Goal: Check status: Check status

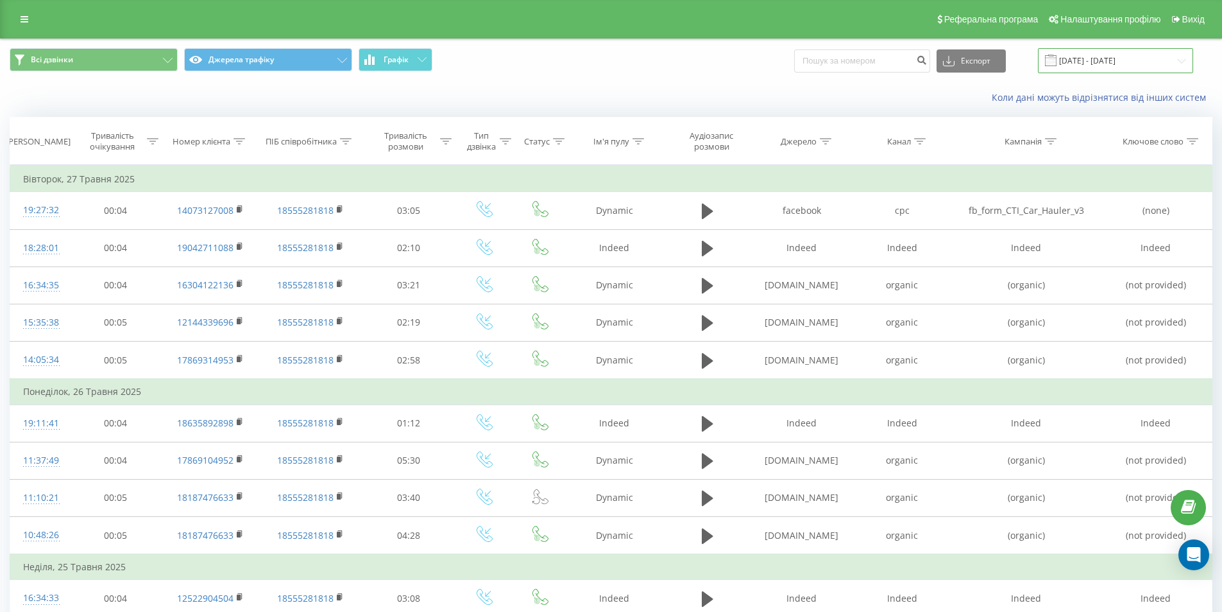
click at [1113, 66] on input "[DATE] - [DATE]" at bounding box center [1115, 60] width 155 height 25
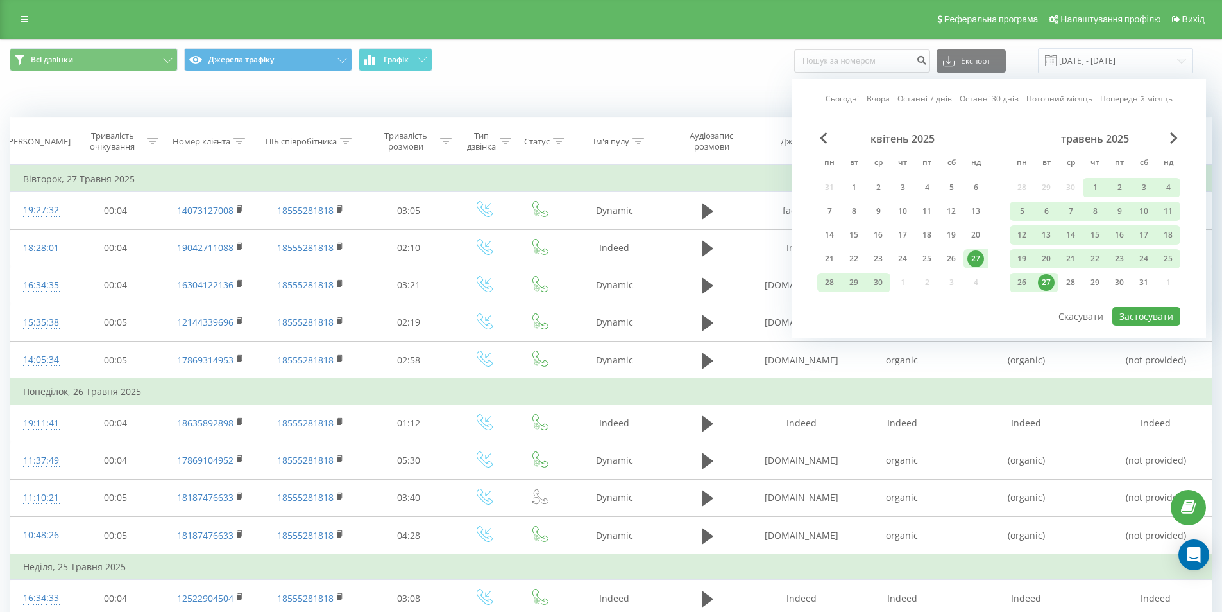
click at [914, 99] on link "Останні 7 днів" at bounding box center [925, 98] width 55 height 12
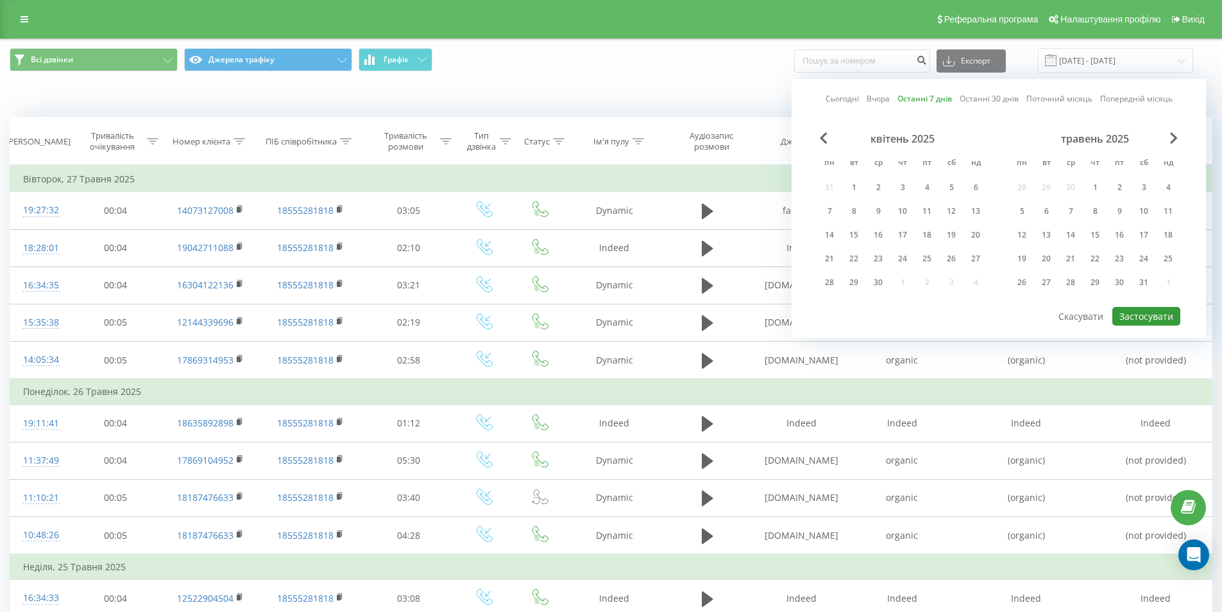
click at [1168, 315] on button "Застосувати" at bounding box center [1147, 316] width 68 height 19
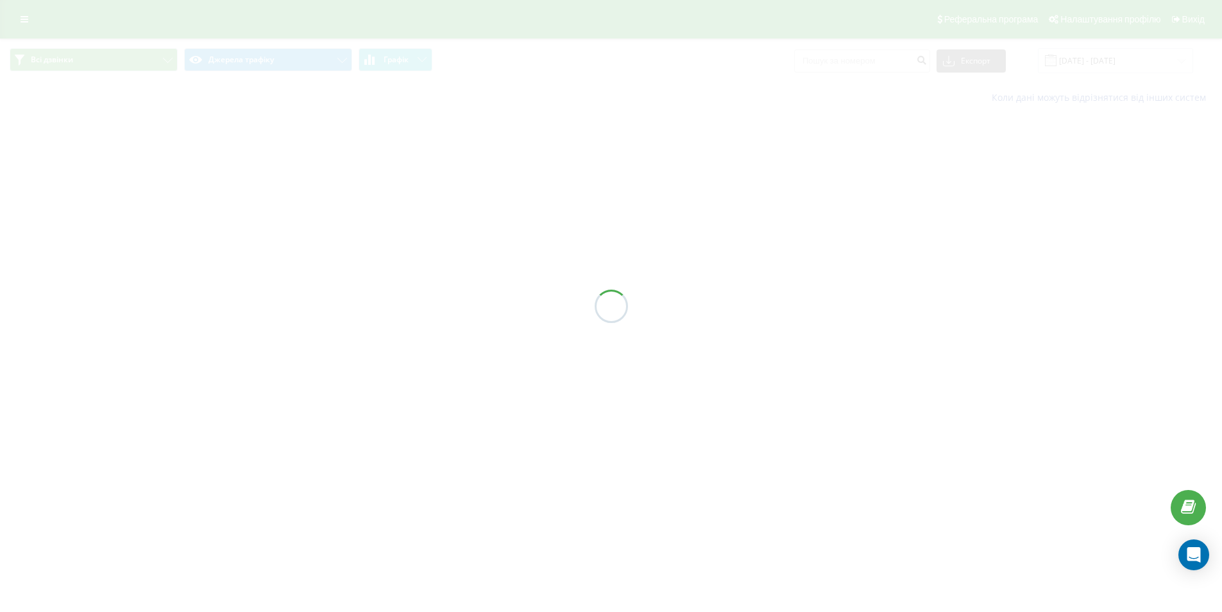
type input "[DATE] - [DATE]"
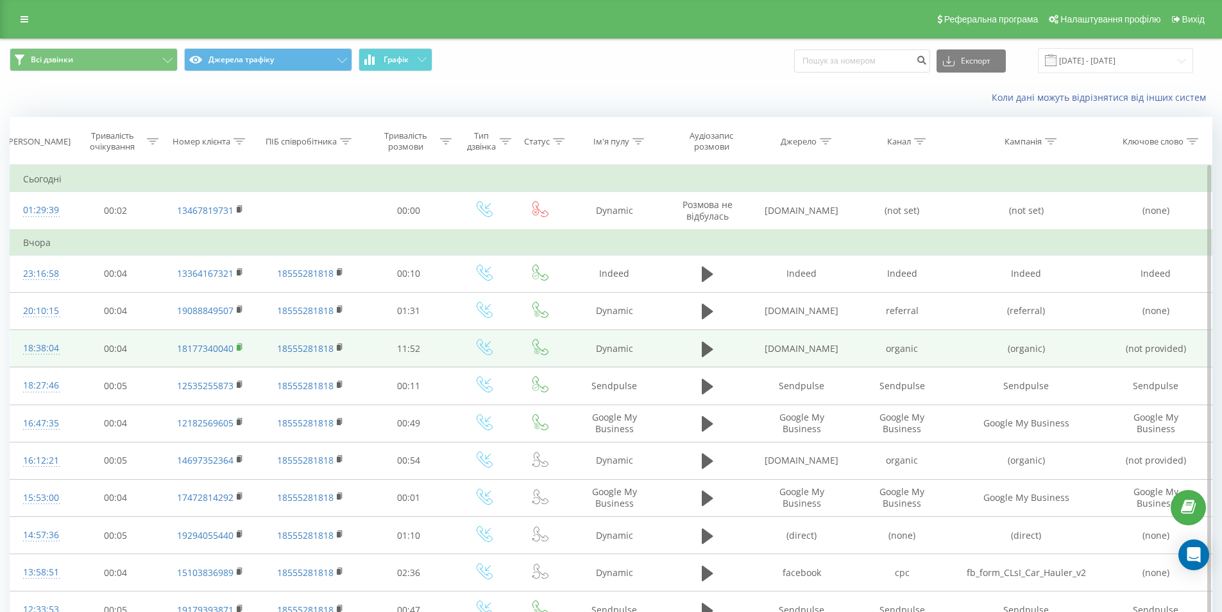
scroll to position [193, 0]
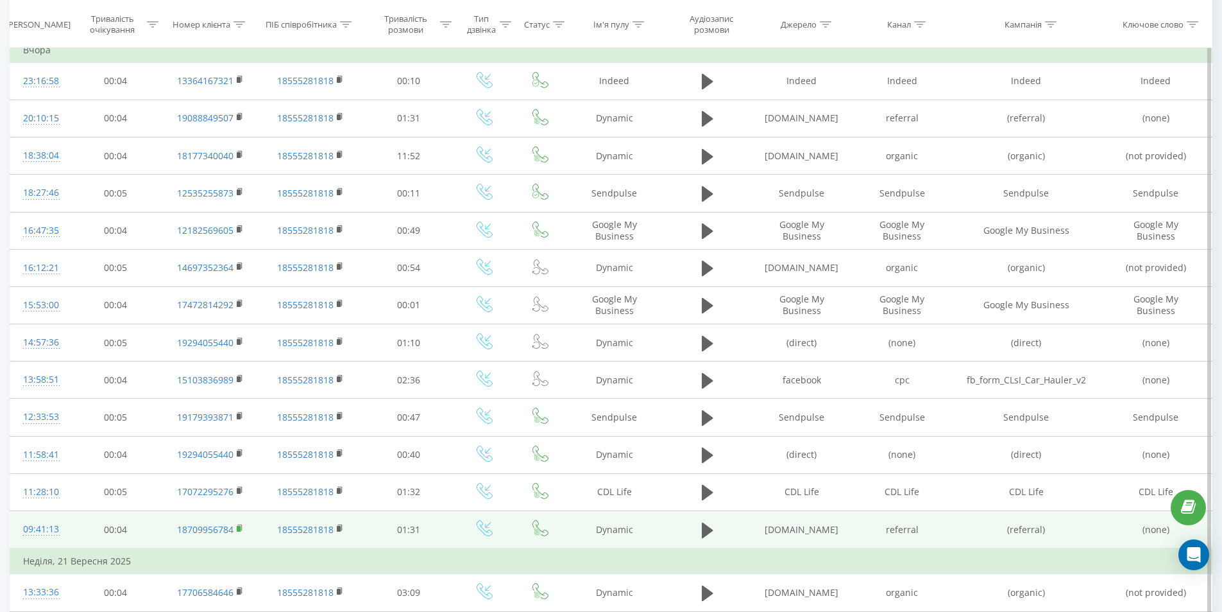
click at [239, 527] on rect at bounding box center [239, 528] width 4 height 6
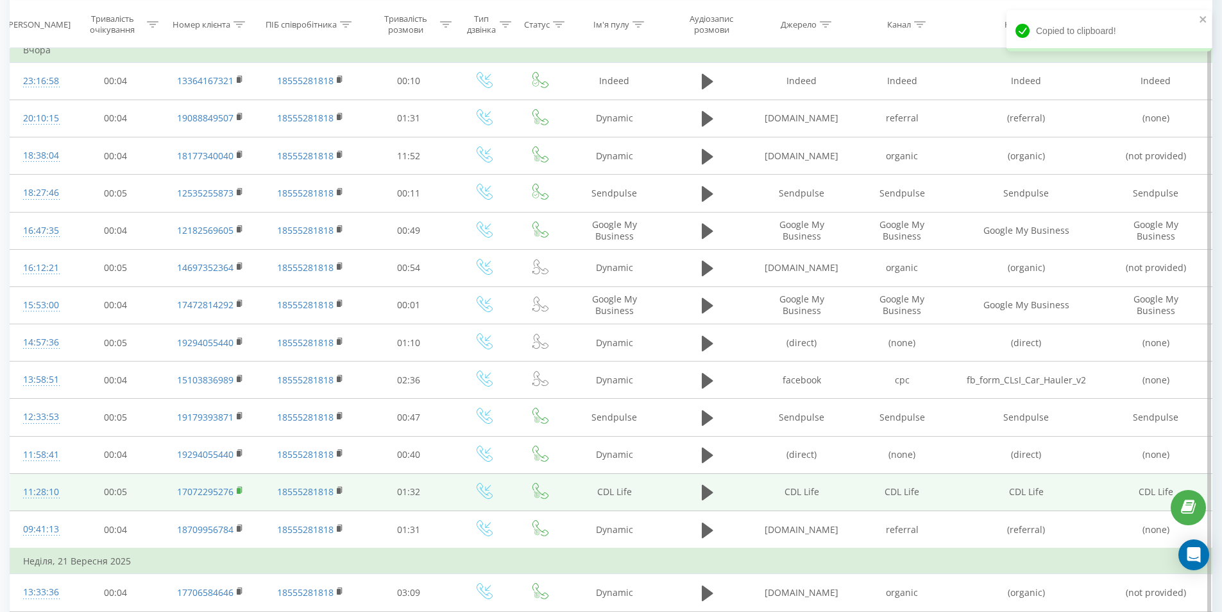
click at [242, 491] on icon at bounding box center [239, 489] width 4 height 6
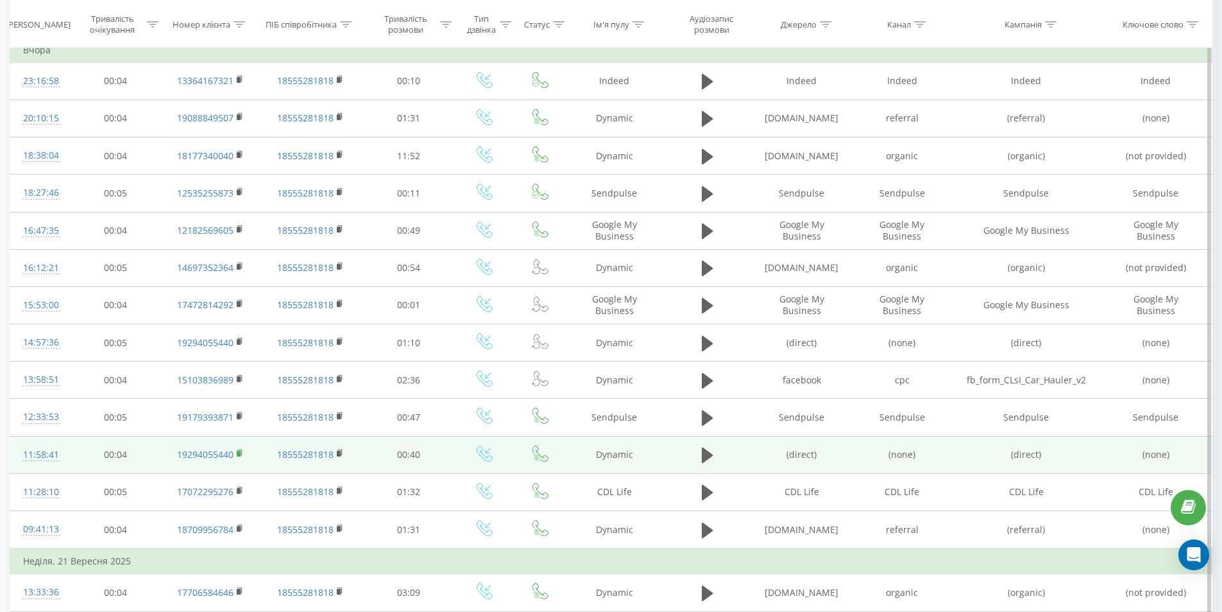
click at [239, 454] on rect at bounding box center [239, 453] width 4 height 6
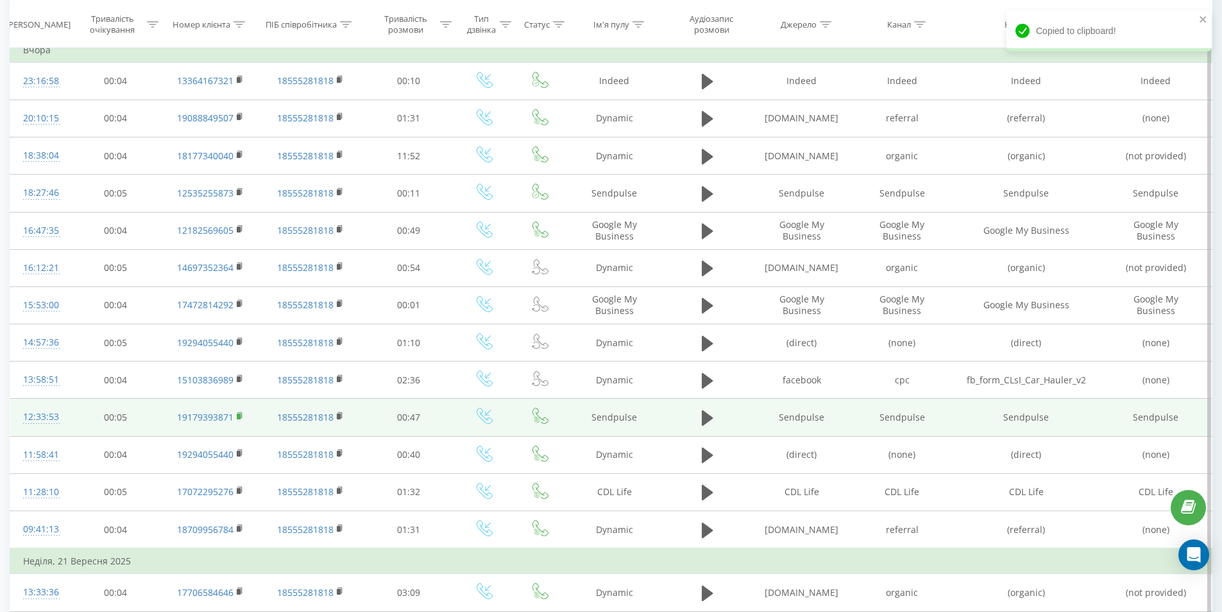
click at [239, 414] on rect at bounding box center [239, 416] width 4 height 6
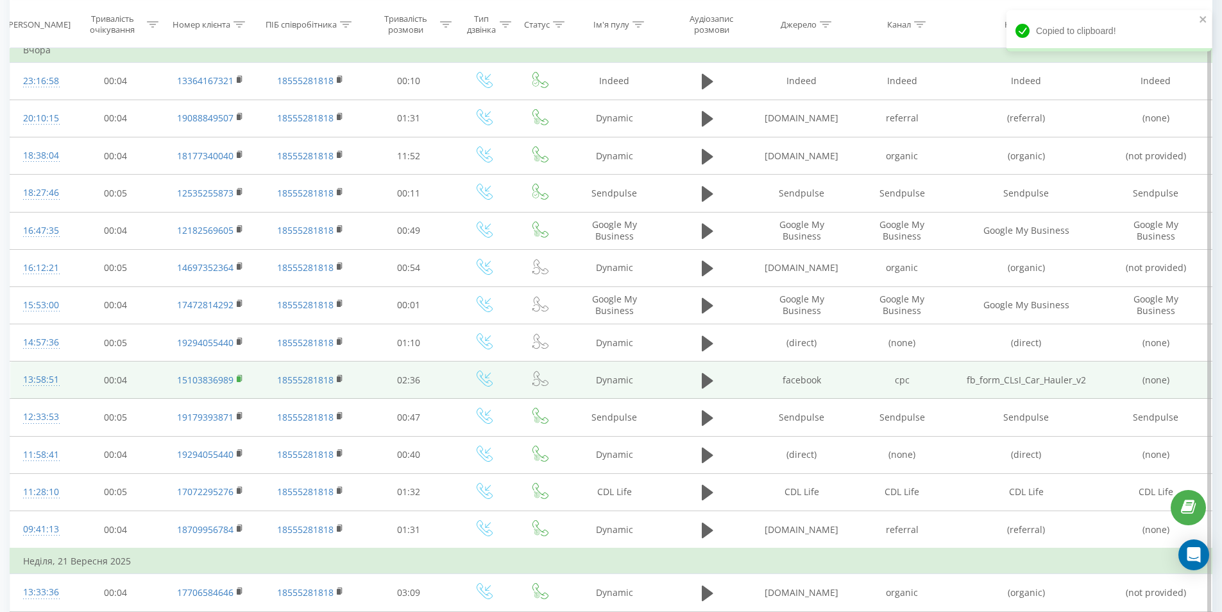
click at [240, 379] on rect at bounding box center [239, 379] width 4 height 6
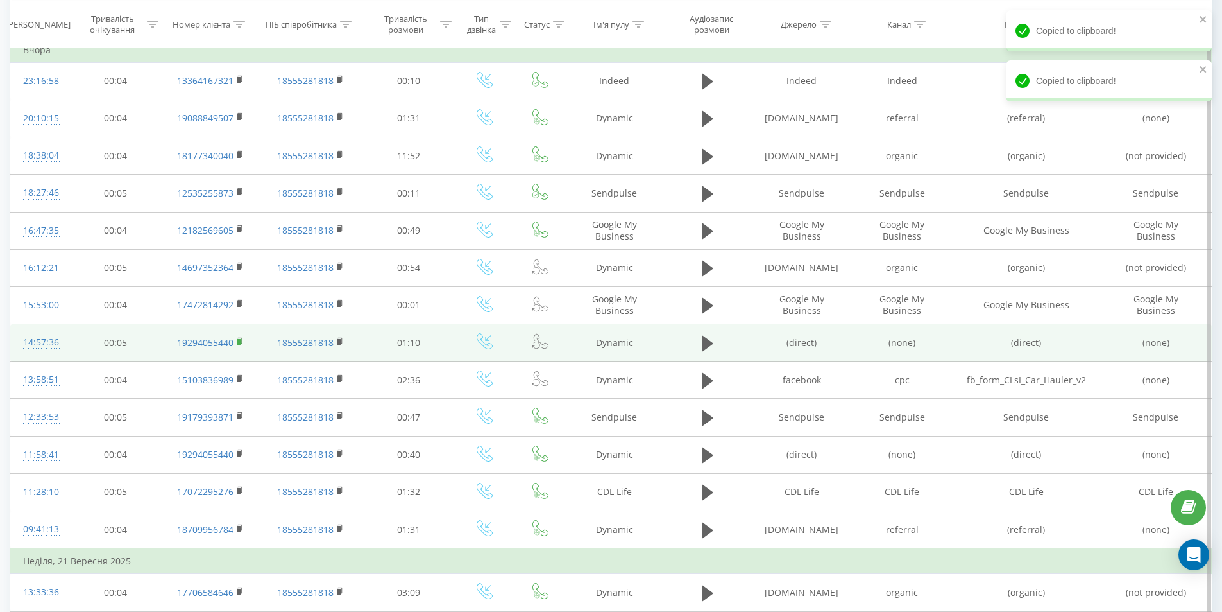
click at [237, 341] on rect at bounding box center [239, 342] width 4 height 6
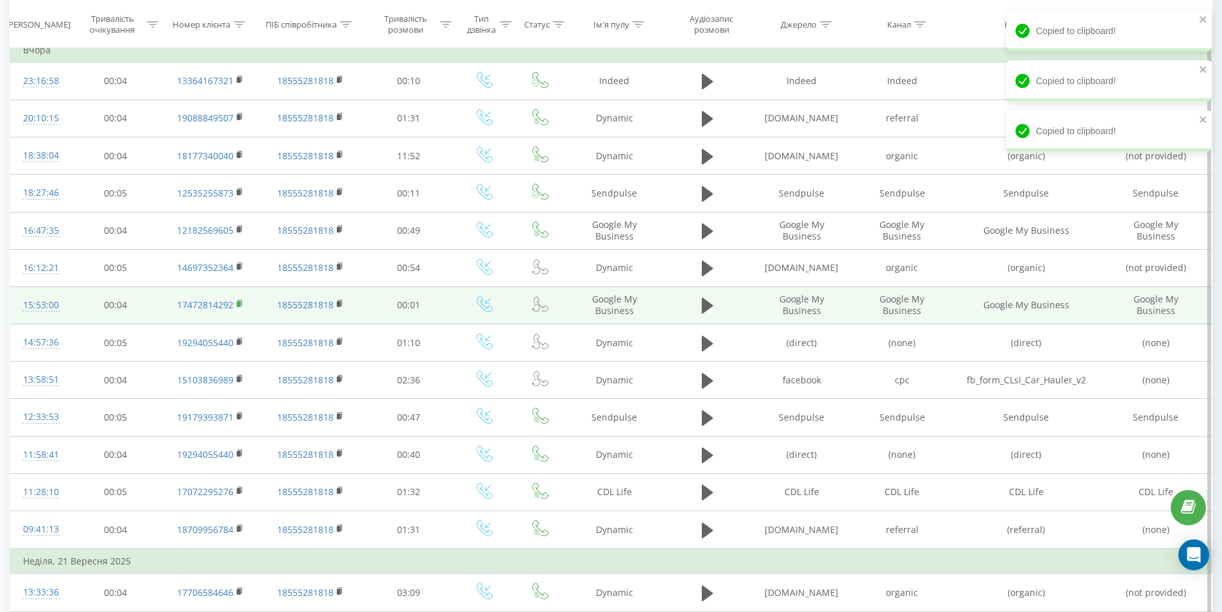
click at [237, 299] on icon at bounding box center [240, 303] width 7 height 9
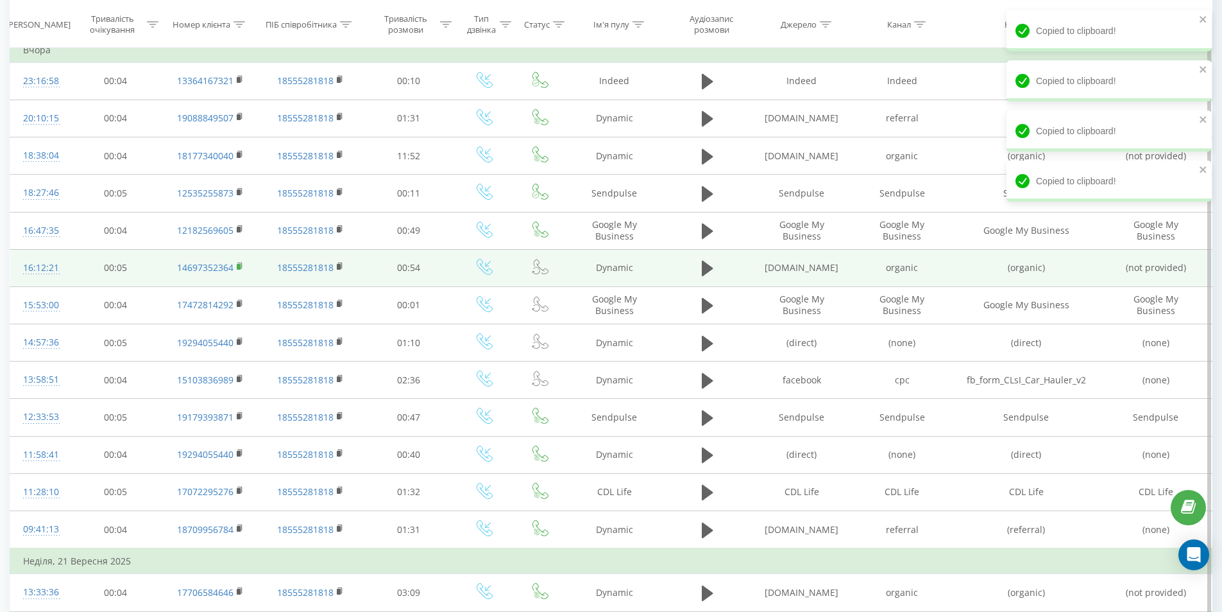
click at [239, 263] on icon at bounding box center [239, 265] width 4 height 6
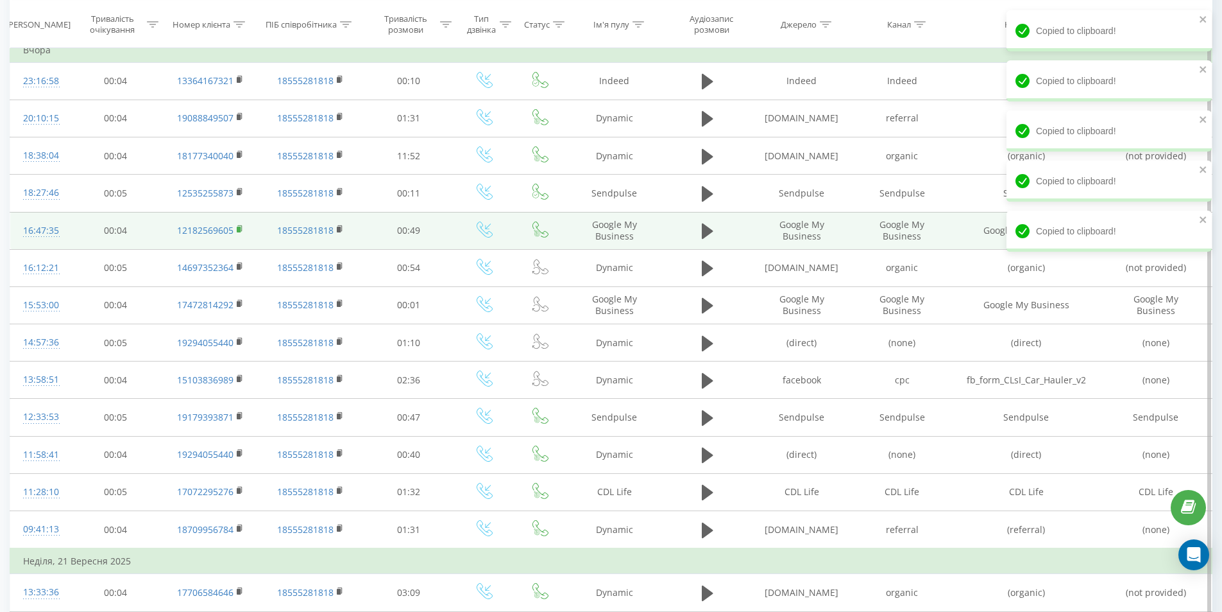
click at [239, 225] on icon at bounding box center [239, 228] width 4 height 6
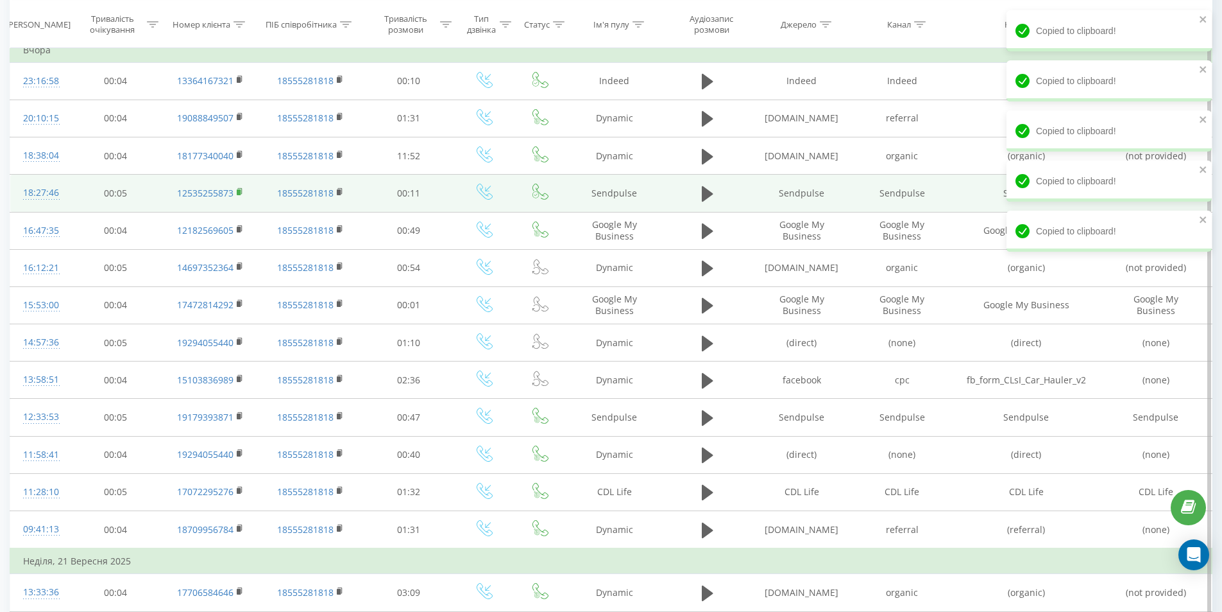
click at [241, 191] on rect at bounding box center [239, 192] width 4 height 6
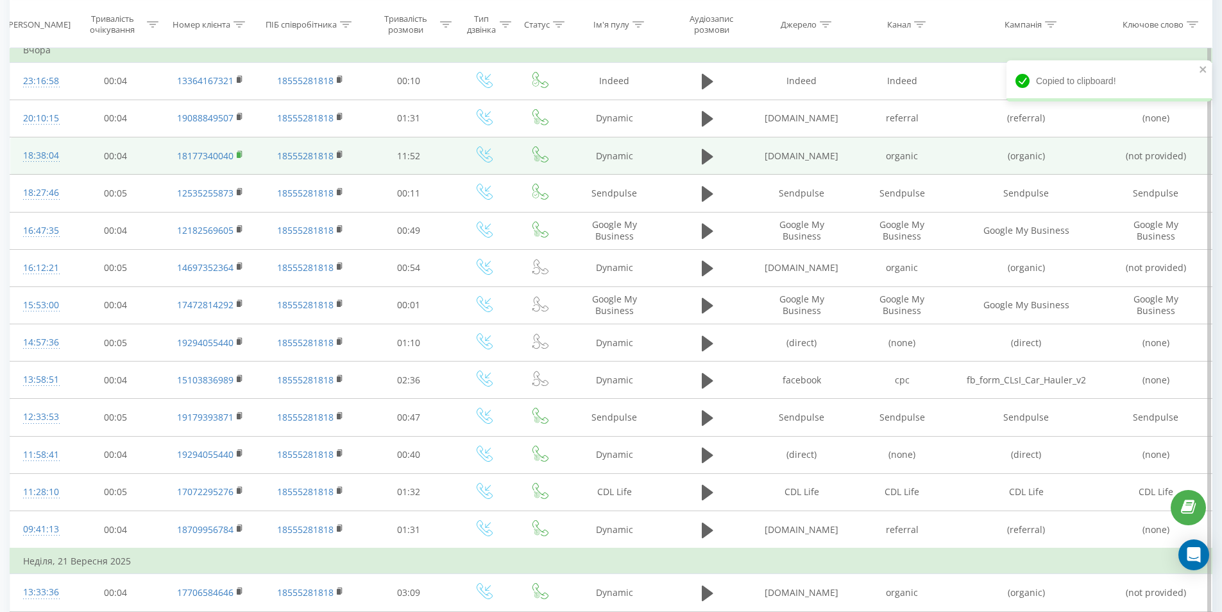
click at [239, 157] on rect at bounding box center [239, 155] width 4 height 6
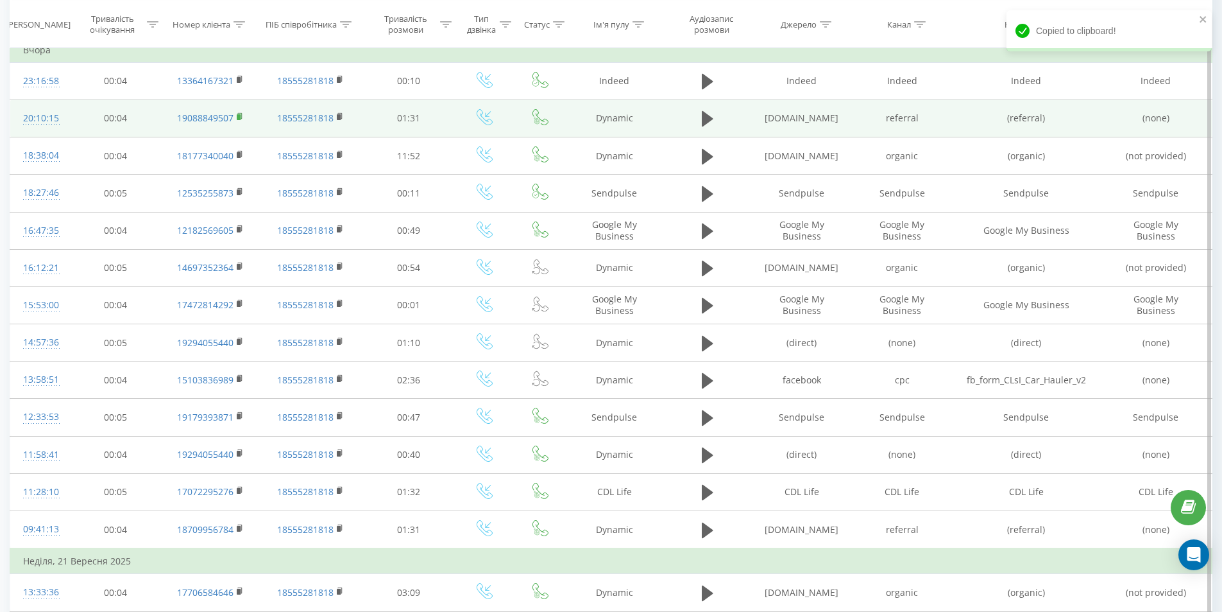
click at [241, 116] on rect at bounding box center [239, 117] width 4 height 6
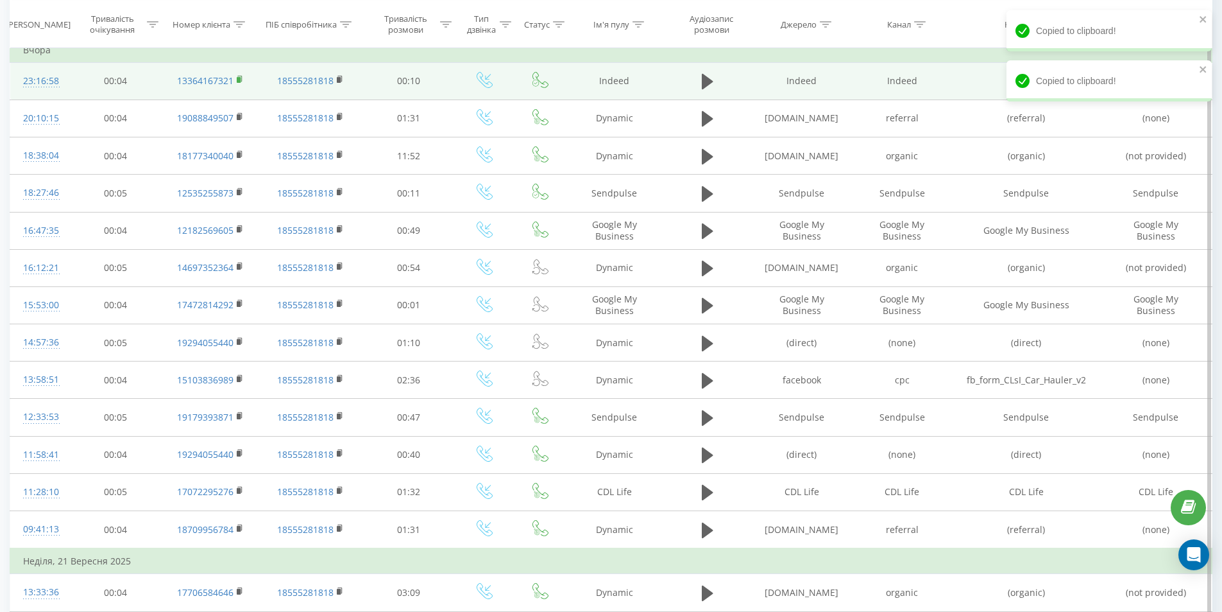
click at [241, 81] on rect at bounding box center [239, 80] width 4 height 6
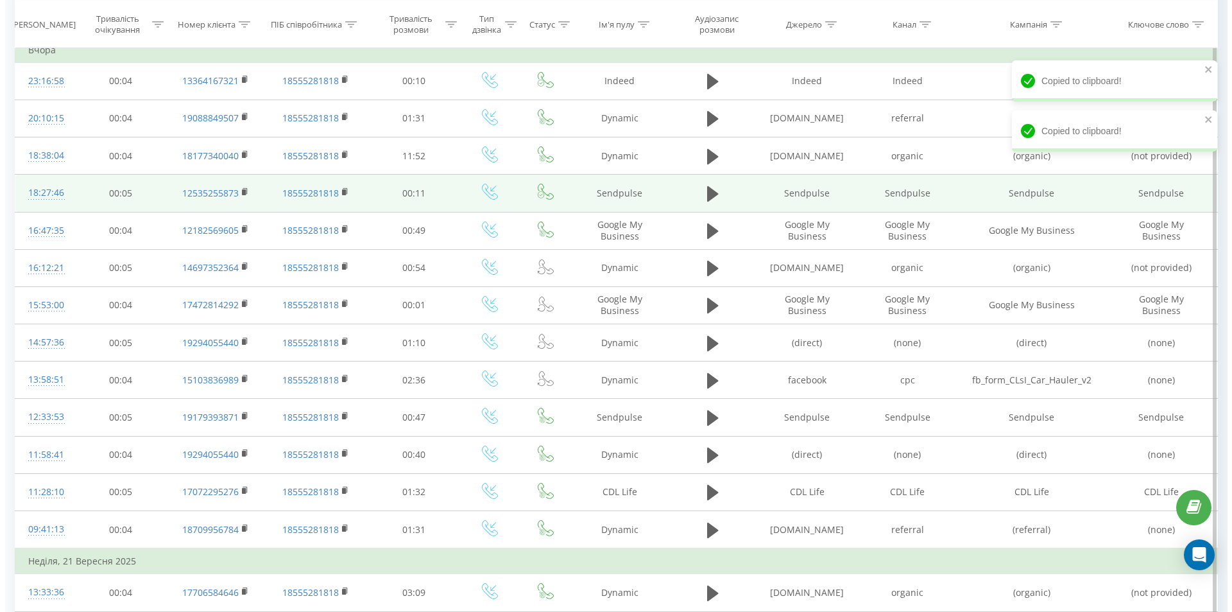
scroll to position [0, 0]
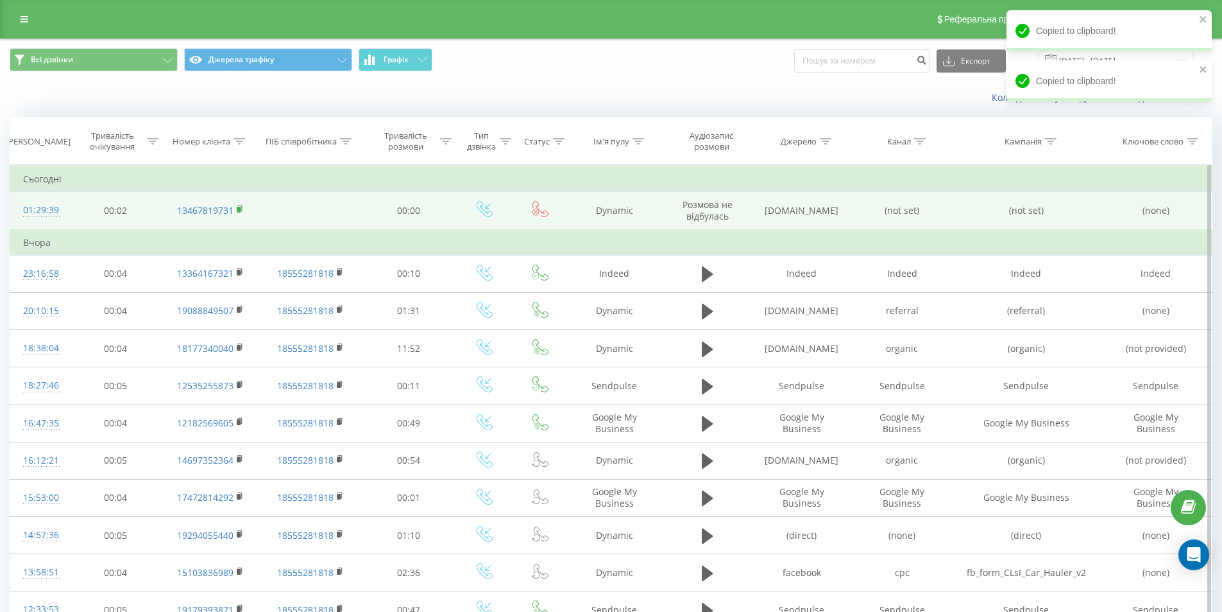
click at [240, 207] on rect at bounding box center [239, 210] width 4 height 6
drag, startPoint x: 165, startPoint y: 224, endPoint x: 234, endPoint y: 228, distance: 69.4
click at [234, 228] on td "13467819731" at bounding box center [210, 211] width 96 height 38
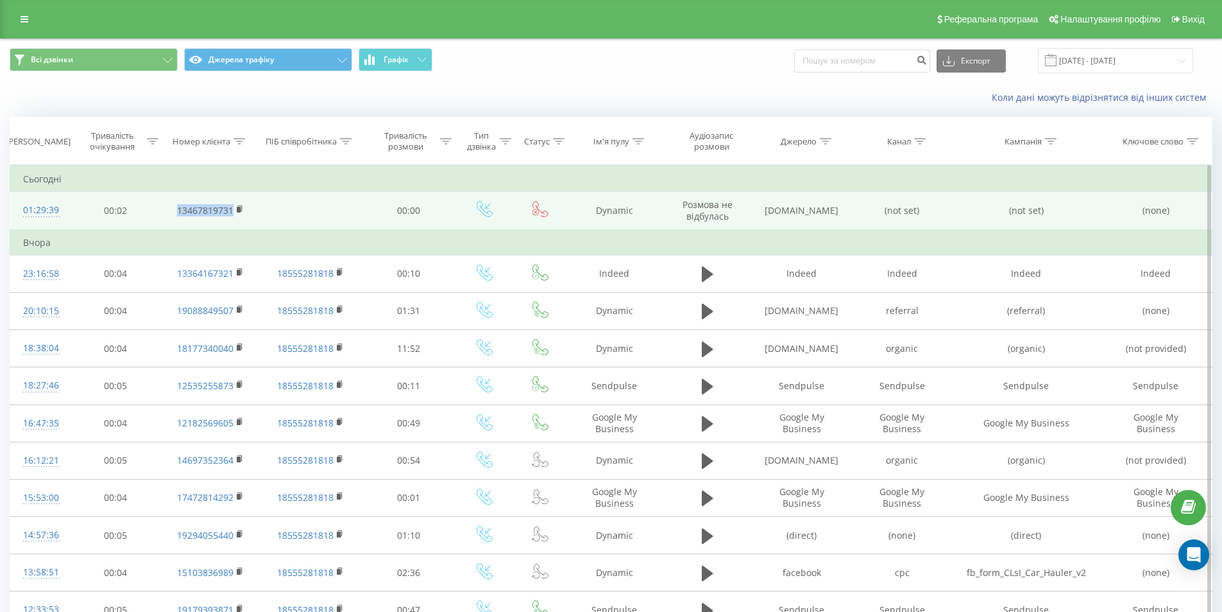
copy link "13467819731"
drag, startPoint x: 63, startPoint y: 214, endPoint x: 10, endPoint y: 221, distance: 53.8
click at [10, 221] on td "01:29:39" at bounding box center [40, 211] width 60 height 38
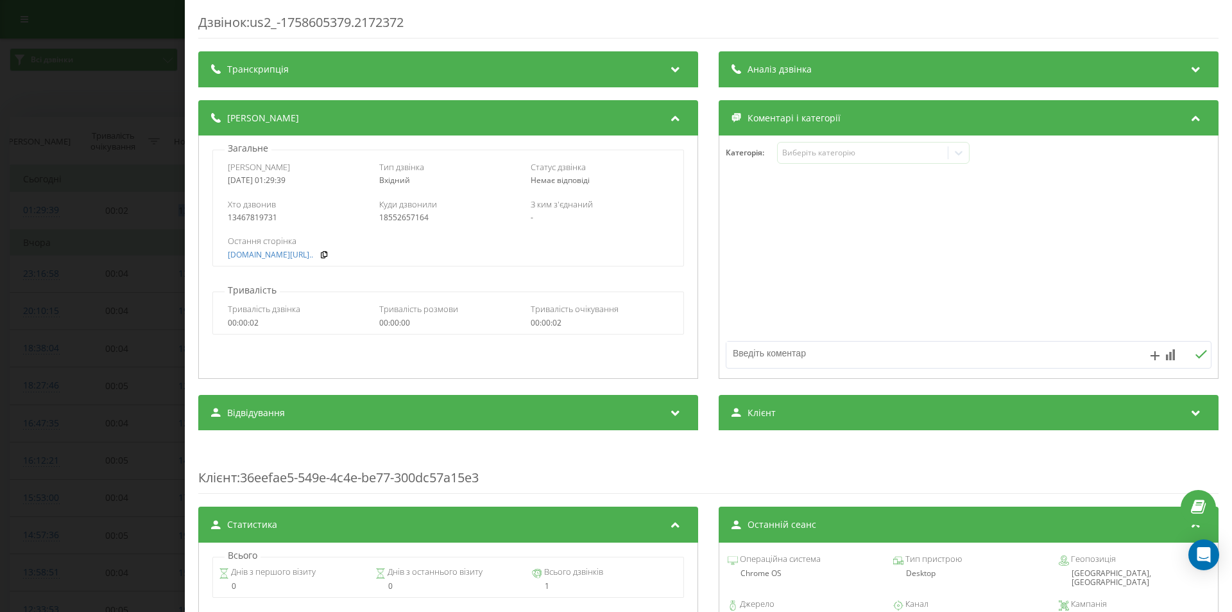
drag, startPoint x: 217, startPoint y: 187, endPoint x: 313, endPoint y: 186, distance: 96.3
click at [313, 186] on div "Дата дзвінка 2025-09-23 01:29:39 Тип дзвінка Вхідний Статус дзвінка Немає відпо…" at bounding box center [448, 173] width 470 height 37
copy div "2025-09-23 01:29:39"
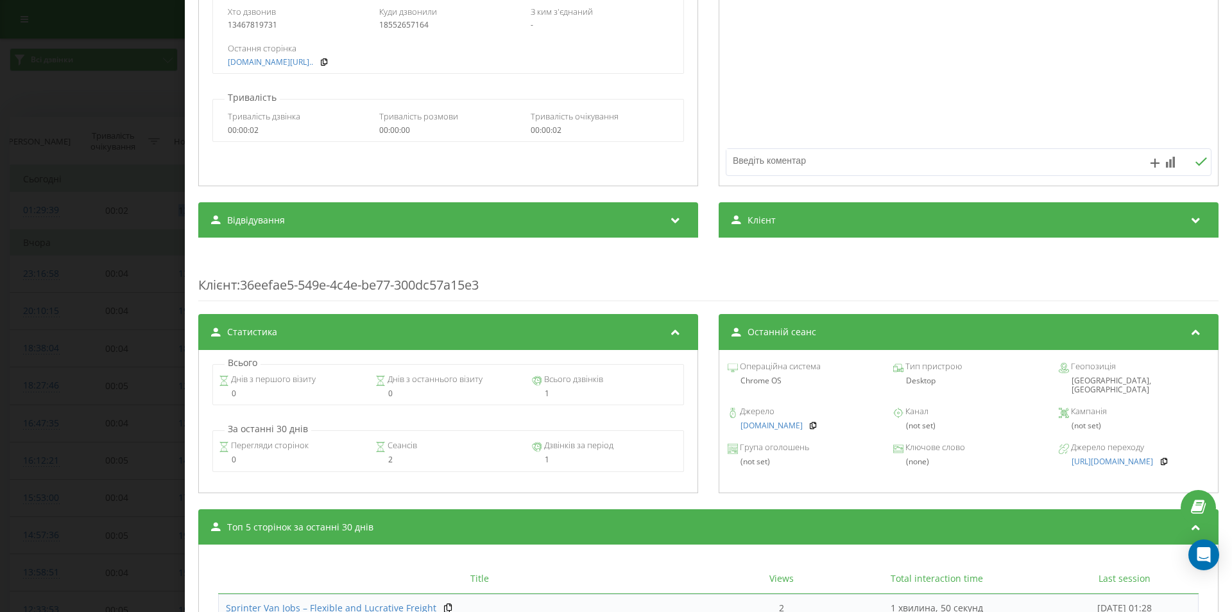
scroll to position [338, 0]
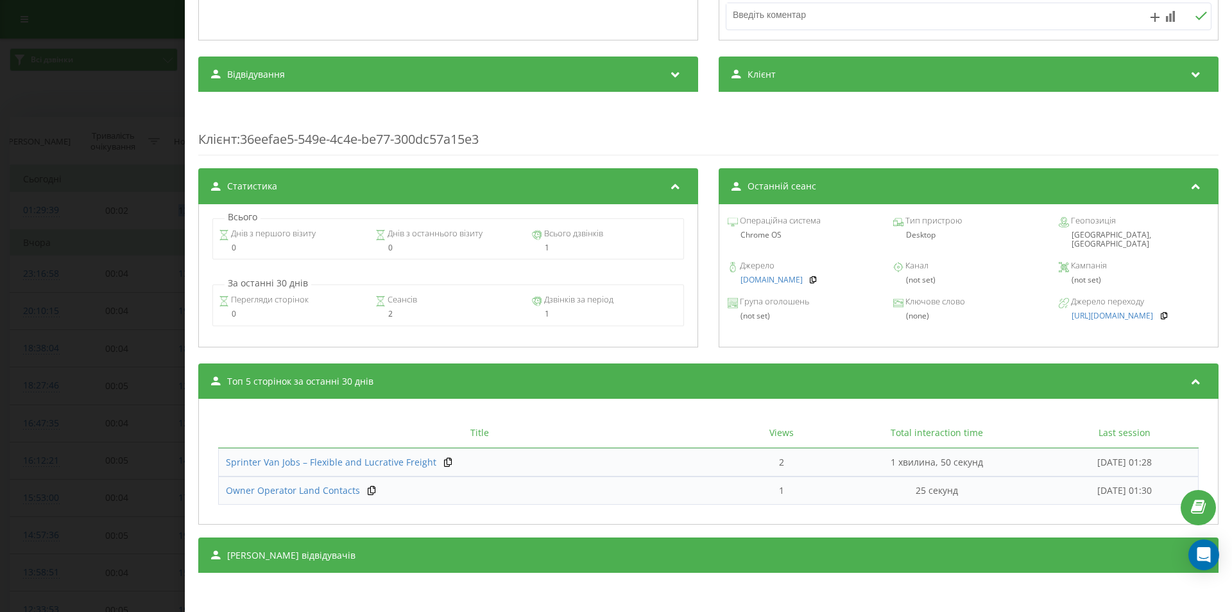
click at [45, 298] on div "Дзвінок : us2_-1758605379.2172372 Транскрипція Для AI-аналізу майбутніх дзвінкі…" at bounding box center [616, 306] width 1232 height 612
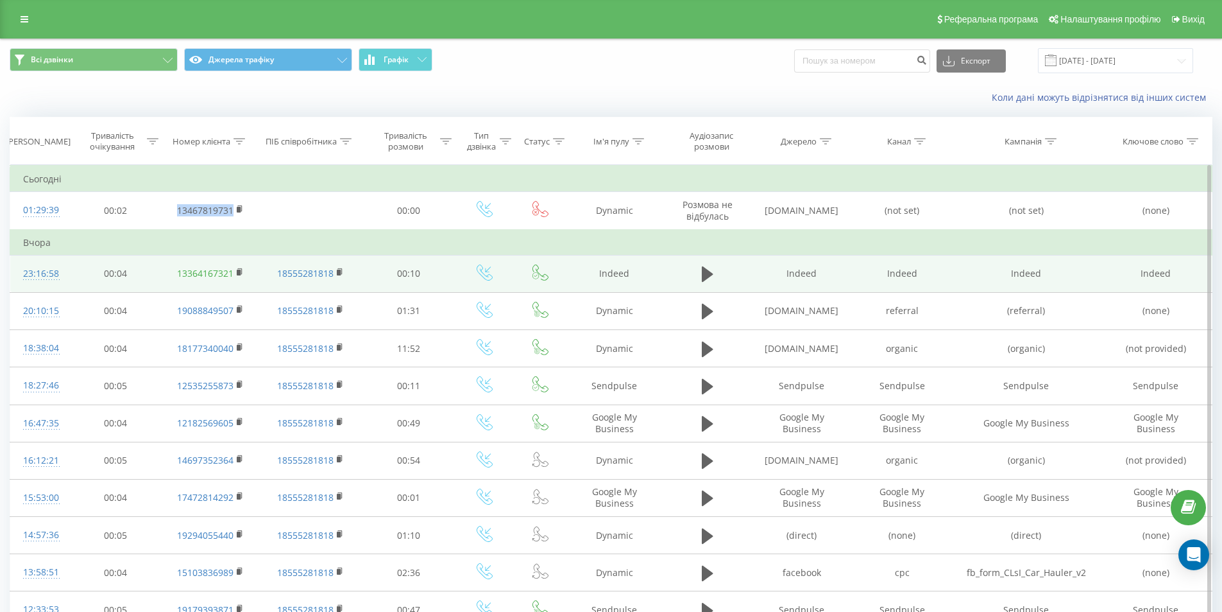
click at [193, 272] on link "13364167321" at bounding box center [205, 273] width 56 height 12
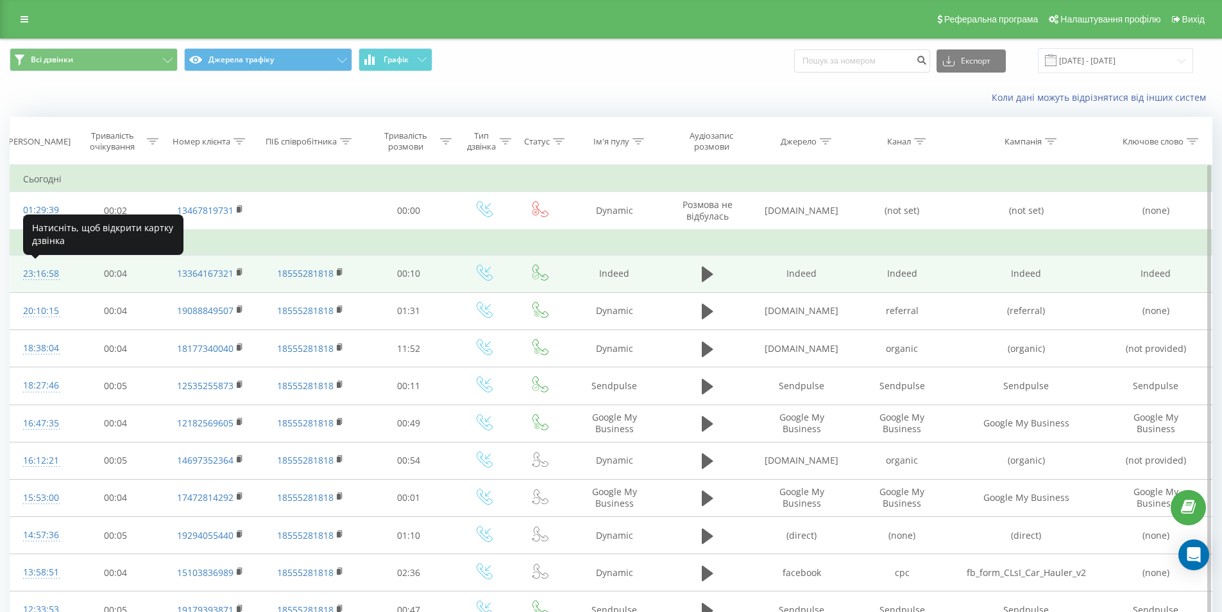
click at [44, 273] on div "23:16:58" at bounding box center [39, 273] width 33 height 25
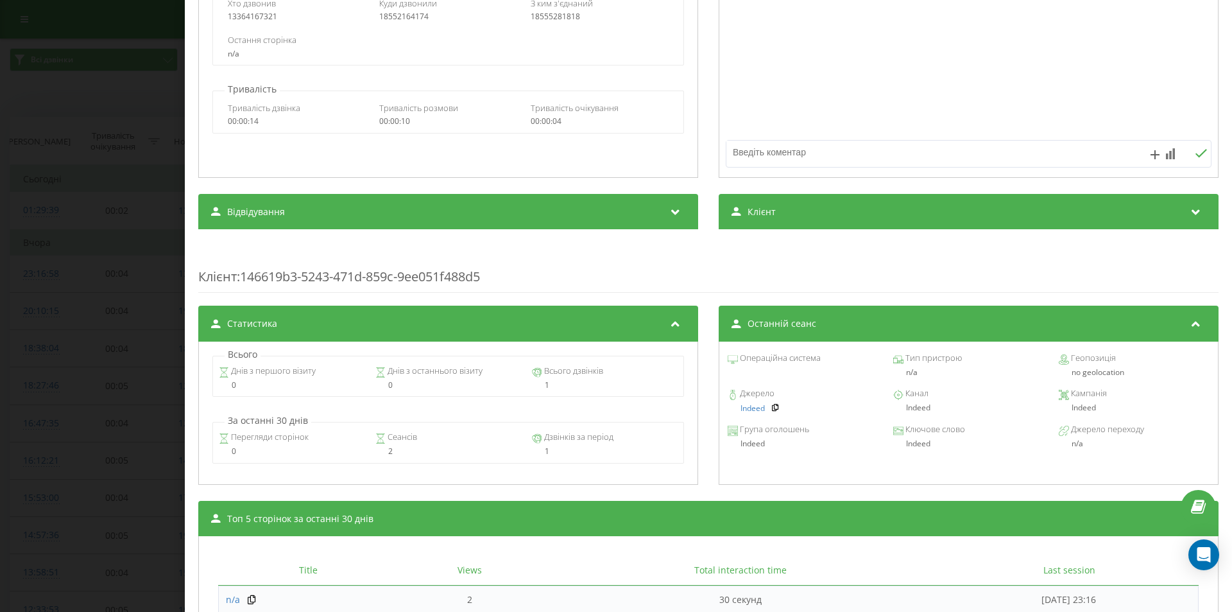
scroll to position [378, 0]
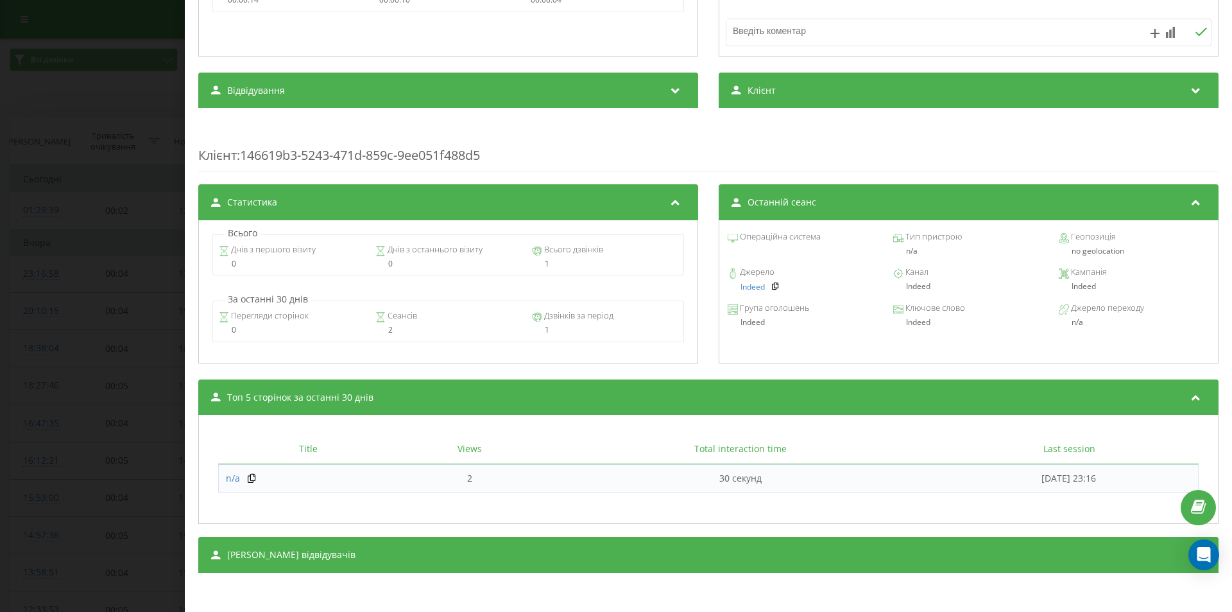
click at [101, 368] on div "Дзвінок : us2_-1758597418.2172140 1 x - 00:10 00:00 00:00 Транскрипція Для AI-а…" at bounding box center [616, 306] width 1232 height 612
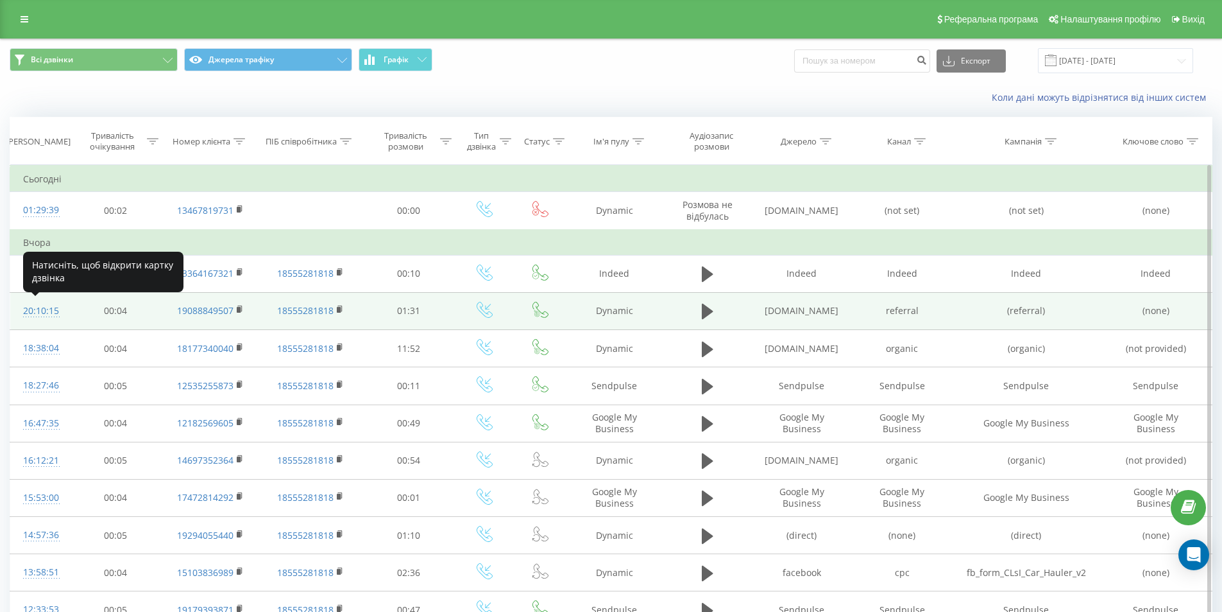
click at [26, 308] on div "20:10:15" at bounding box center [39, 310] width 33 height 25
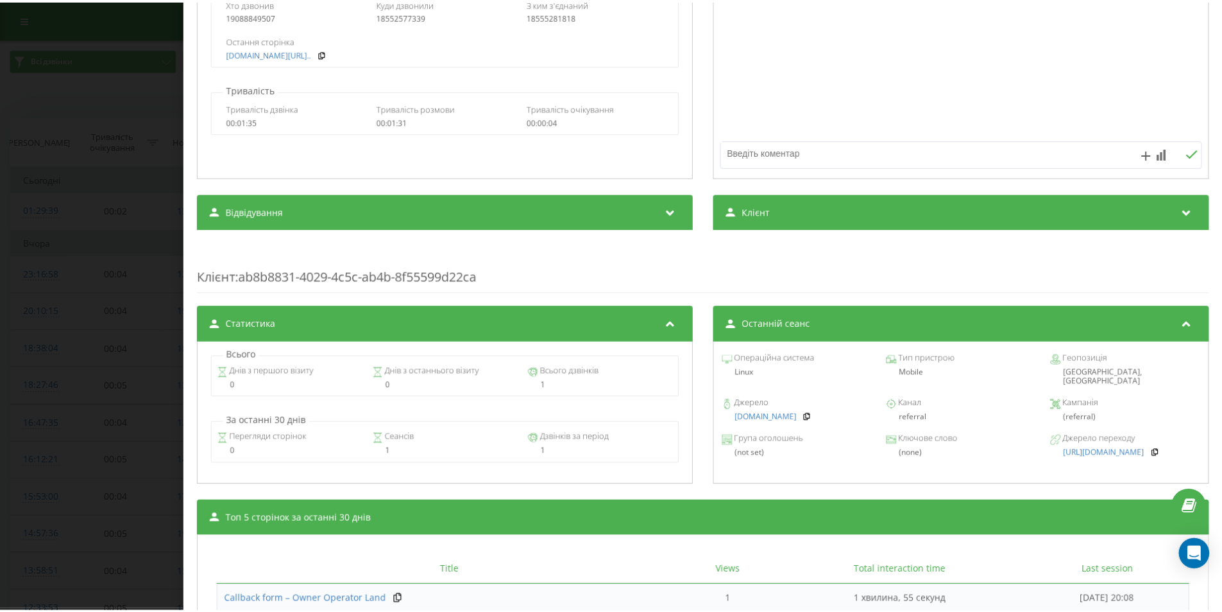
scroll to position [378, 0]
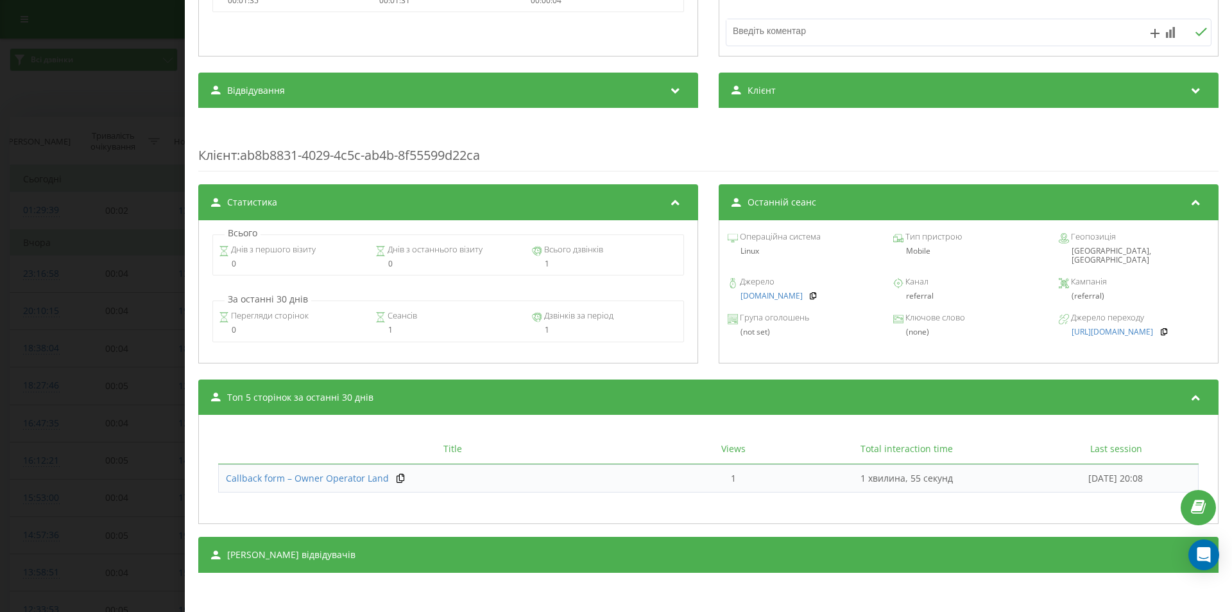
click at [98, 438] on div "Дзвінок : us2_-1758586215.2169545 1 x - 01:31 00:00 00:00 Транскрипція Для AI-а…" at bounding box center [616, 306] width 1232 height 612
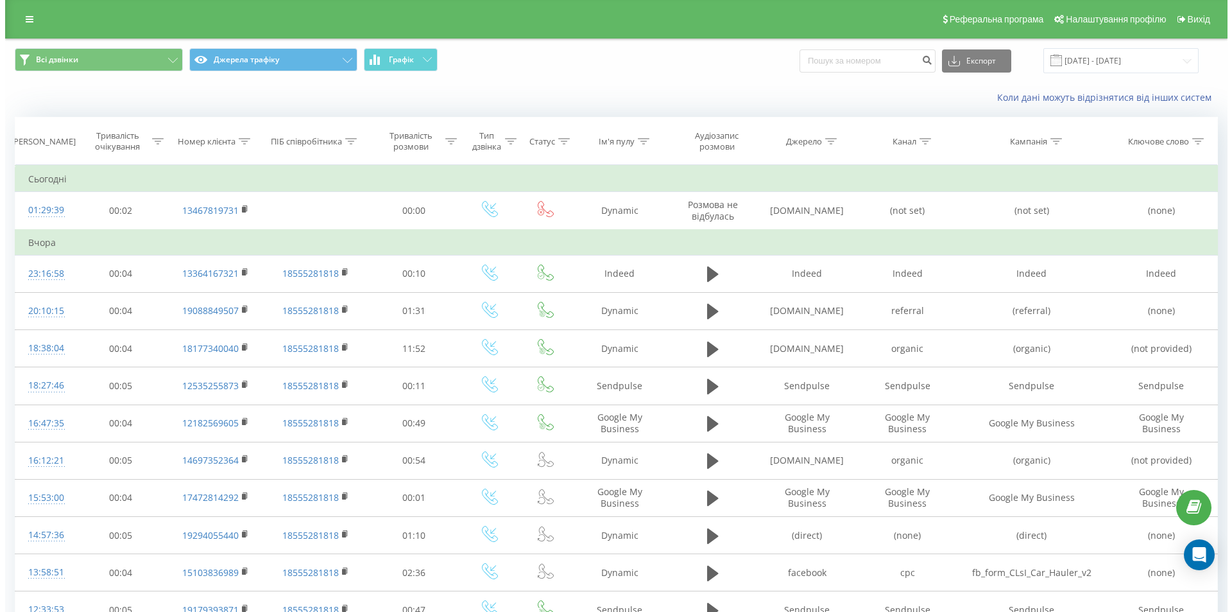
scroll to position [193, 0]
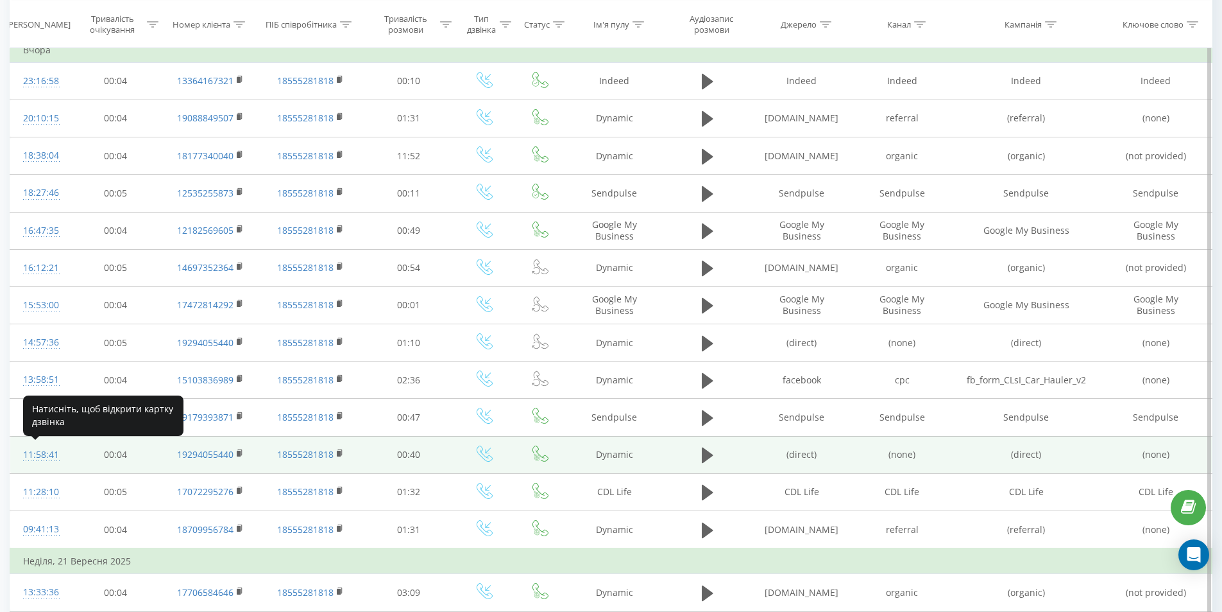
click at [47, 451] on div "11:58:41" at bounding box center [39, 454] width 33 height 25
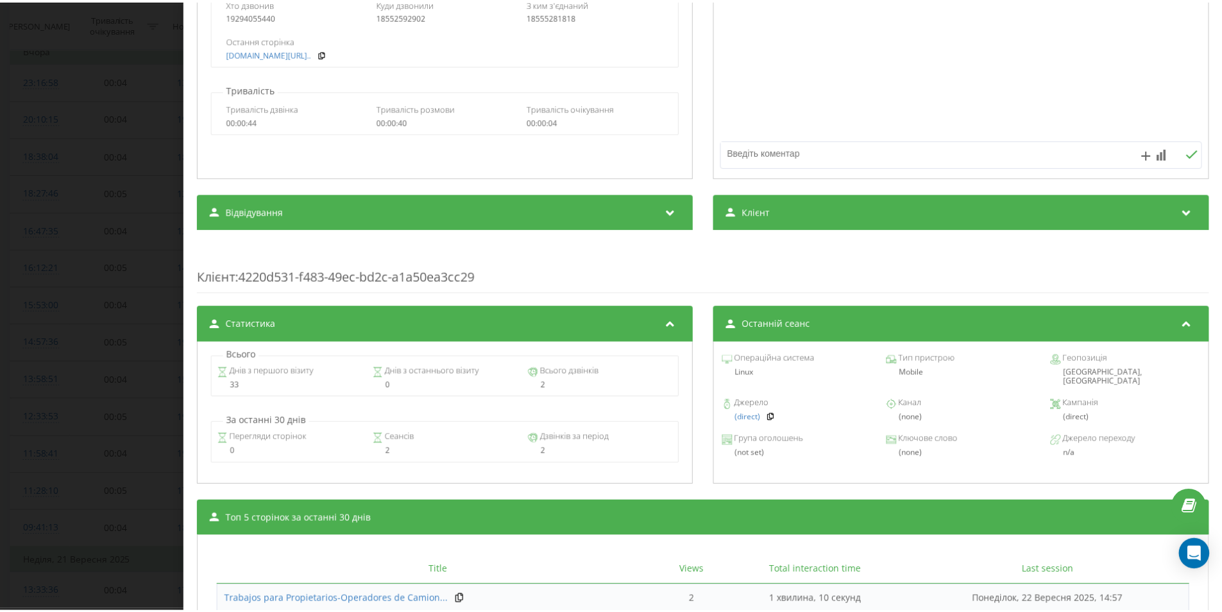
scroll to position [378, 0]
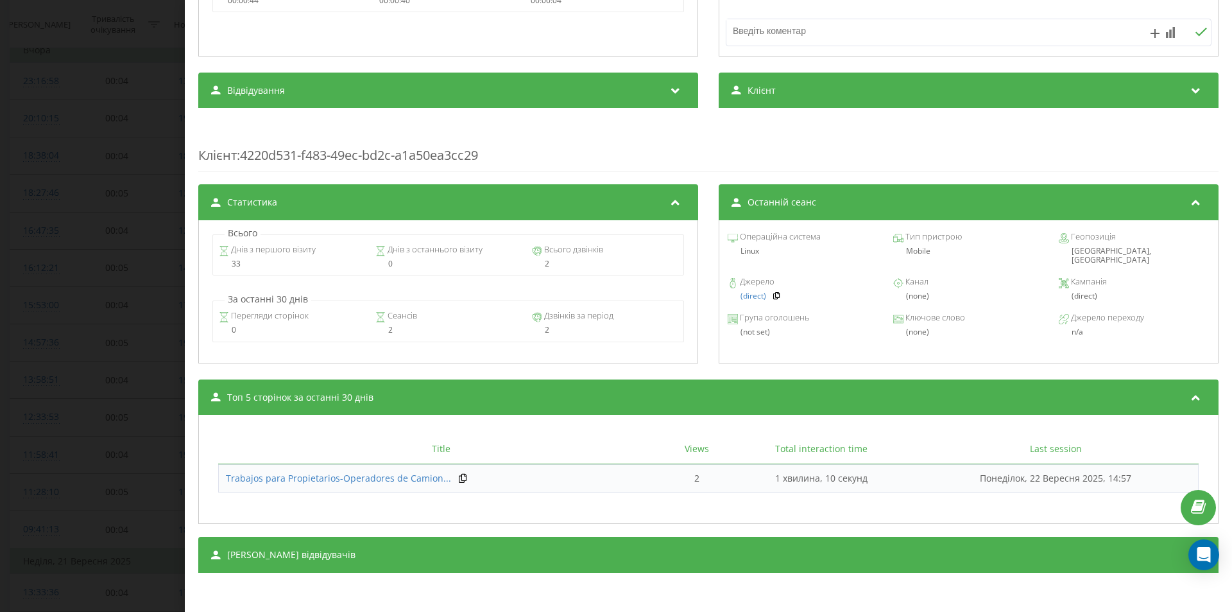
click at [106, 382] on div "Дзвінок : us2_-1758556721.2104828 1 x - 00:40 00:00 00:00 Транскрипція Для AI-а…" at bounding box center [616, 306] width 1232 height 612
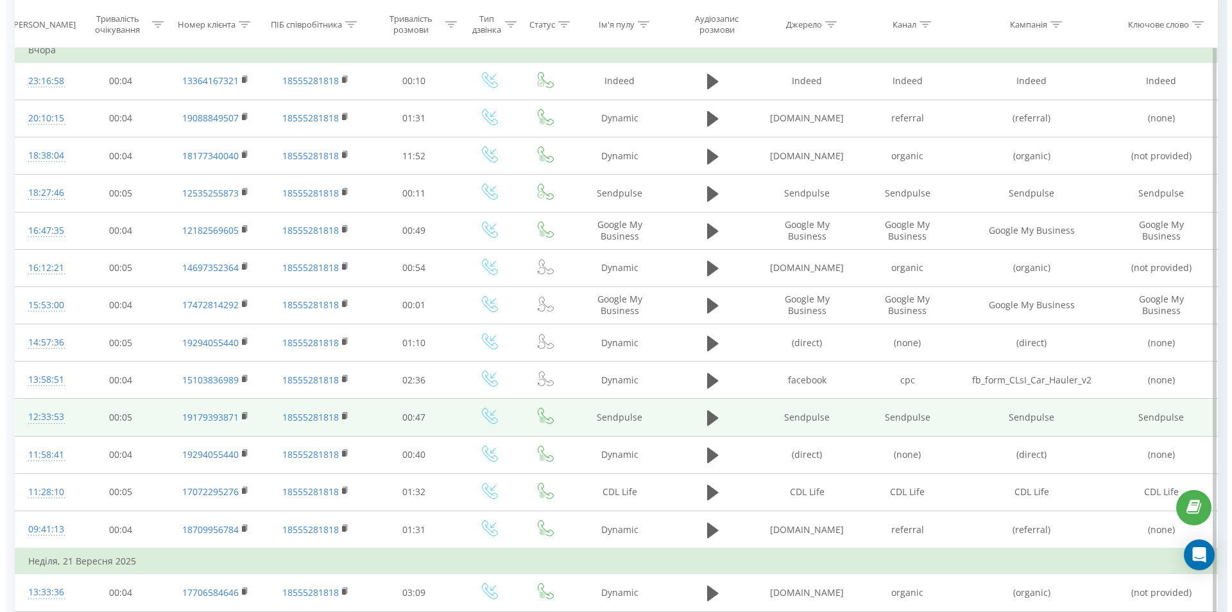
scroll to position [257, 0]
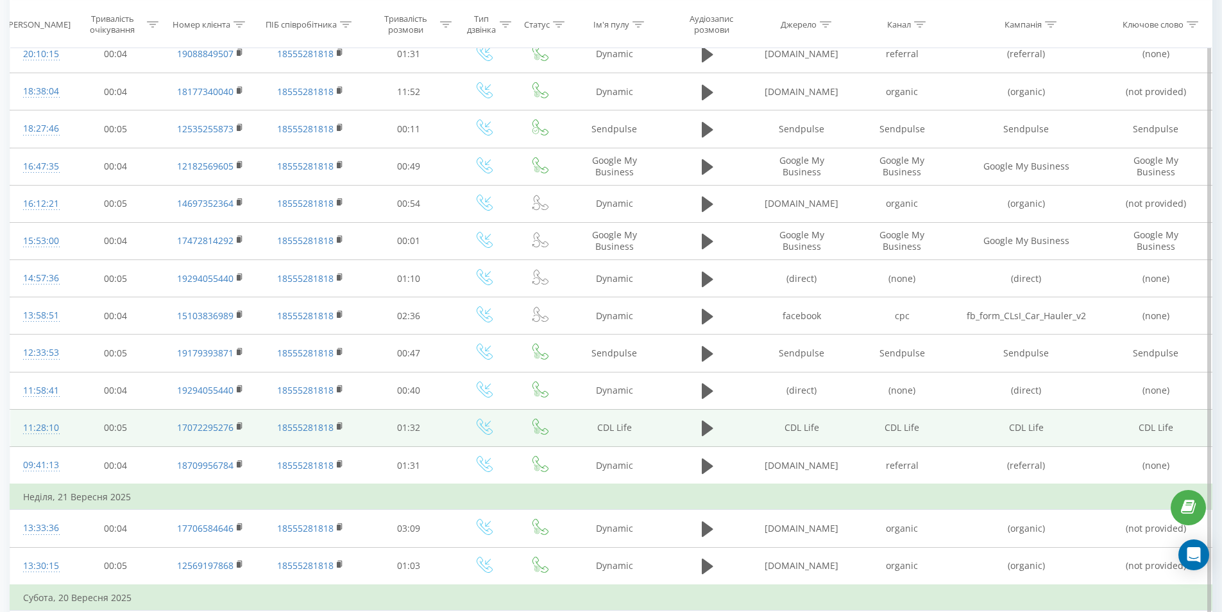
click at [44, 425] on div "11:28:10" at bounding box center [39, 427] width 33 height 25
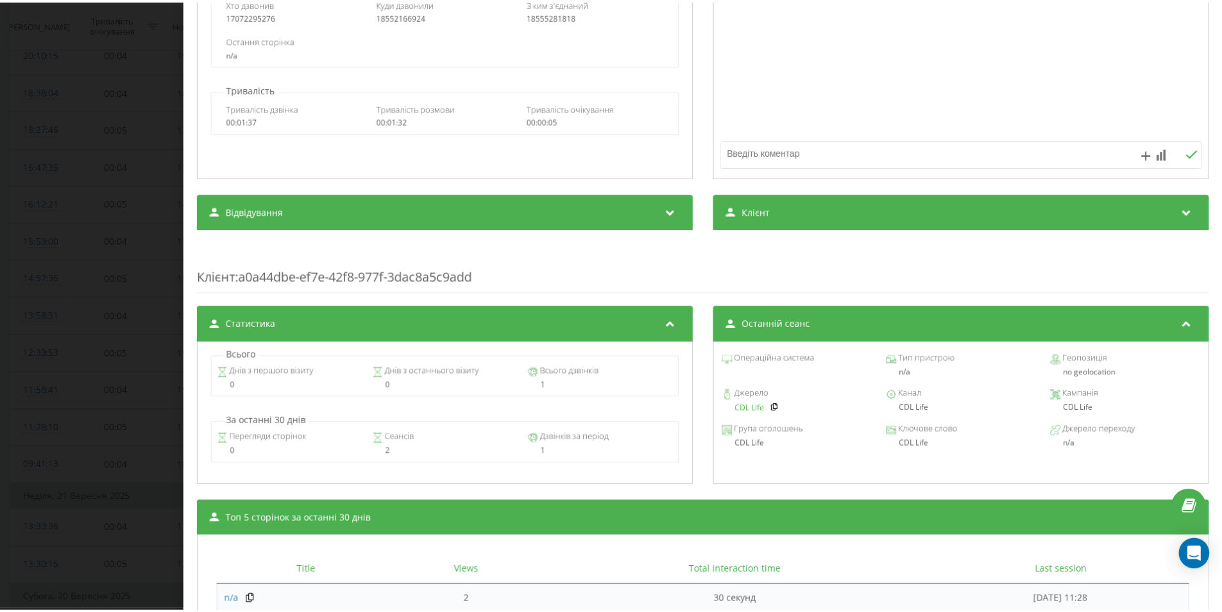
scroll to position [378, 0]
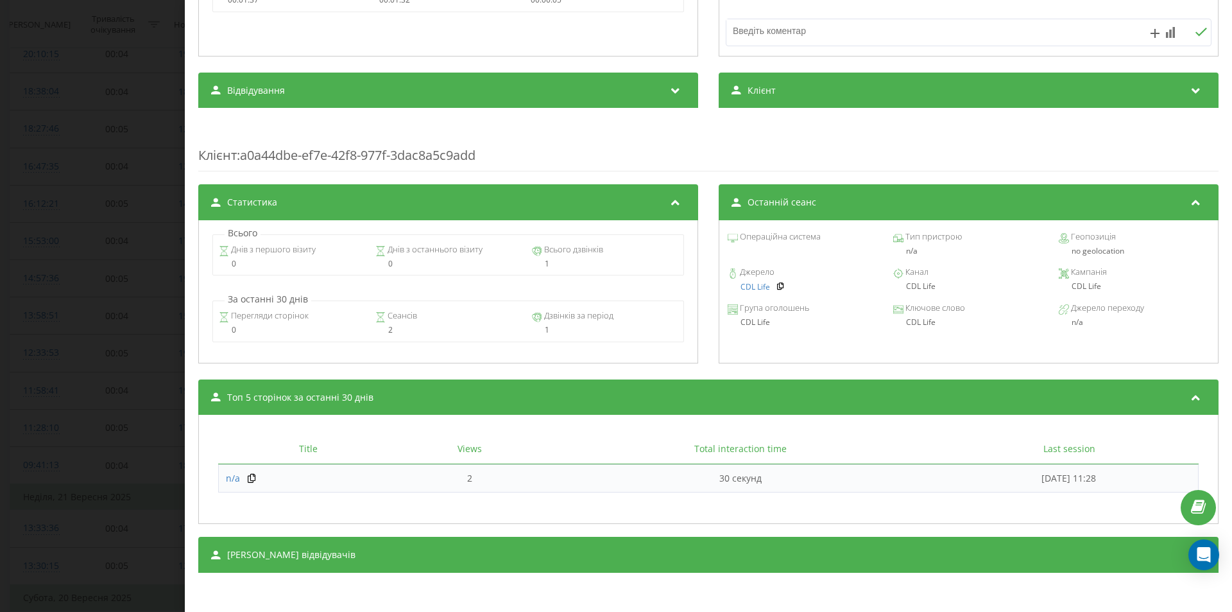
click at [3, 318] on div "Дзвінок : us2_-1758554890.2100128 1 x - 01:33 00:00 00:00 Транскрипція Для AI-а…" at bounding box center [616, 306] width 1232 height 612
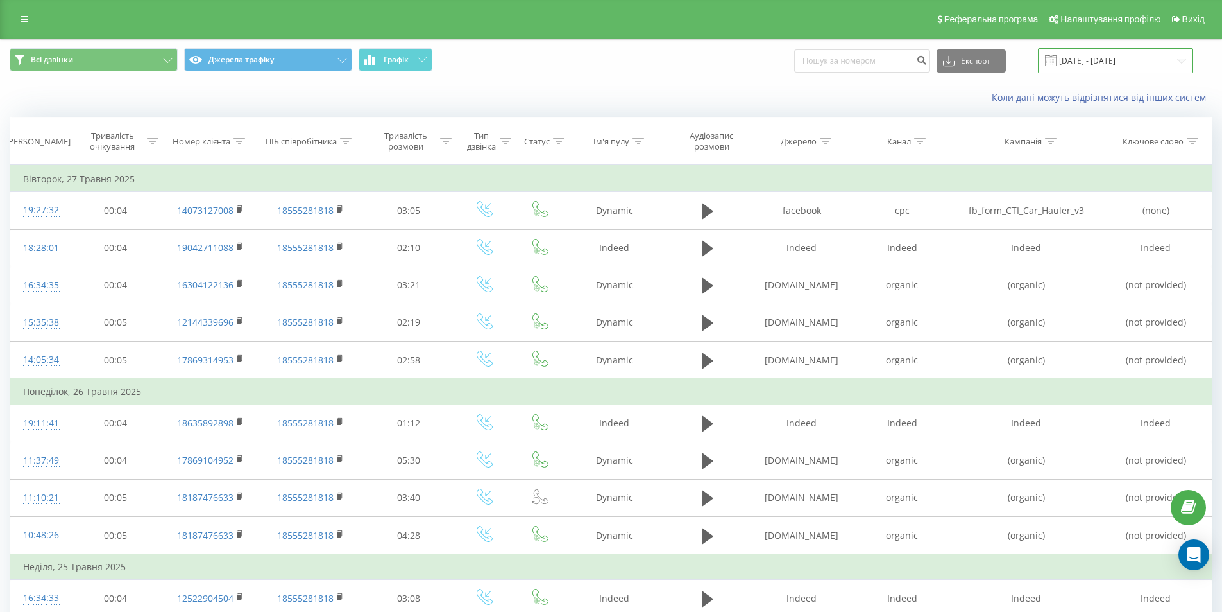
click at [1097, 64] on input "[DATE] - [DATE]" at bounding box center [1115, 60] width 155 height 25
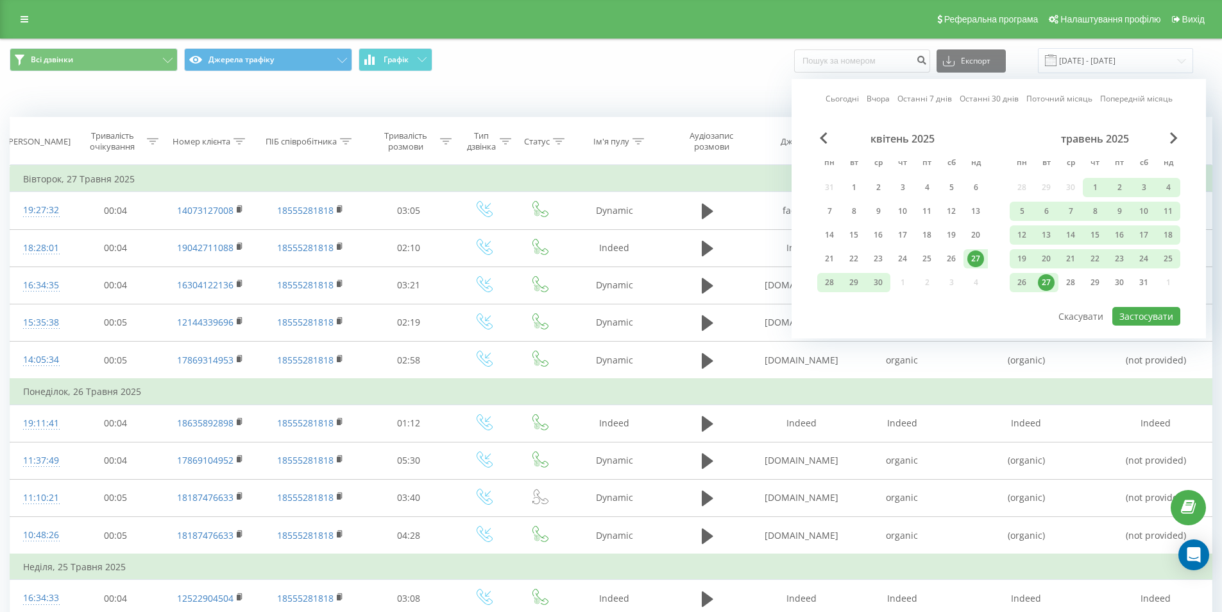
click at [911, 96] on link "Останні 7 днів" at bounding box center [925, 98] width 55 height 12
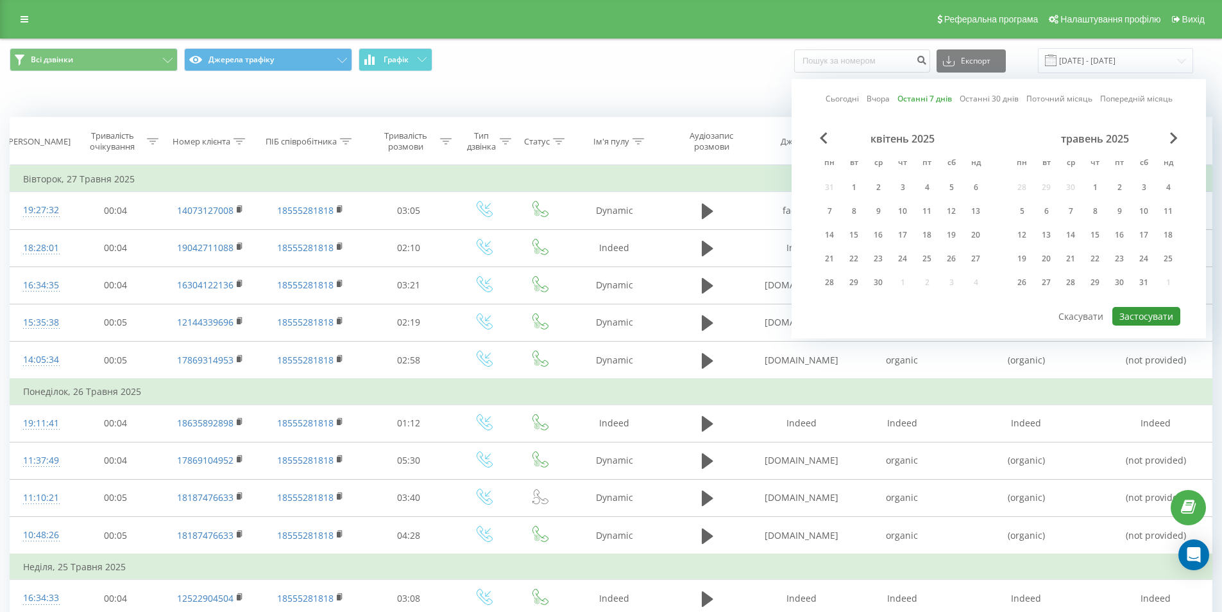
click at [1143, 312] on button "Застосувати" at bounding box center [1147, 316] width 68 height 19
type input "[DATE] - [DATE]"
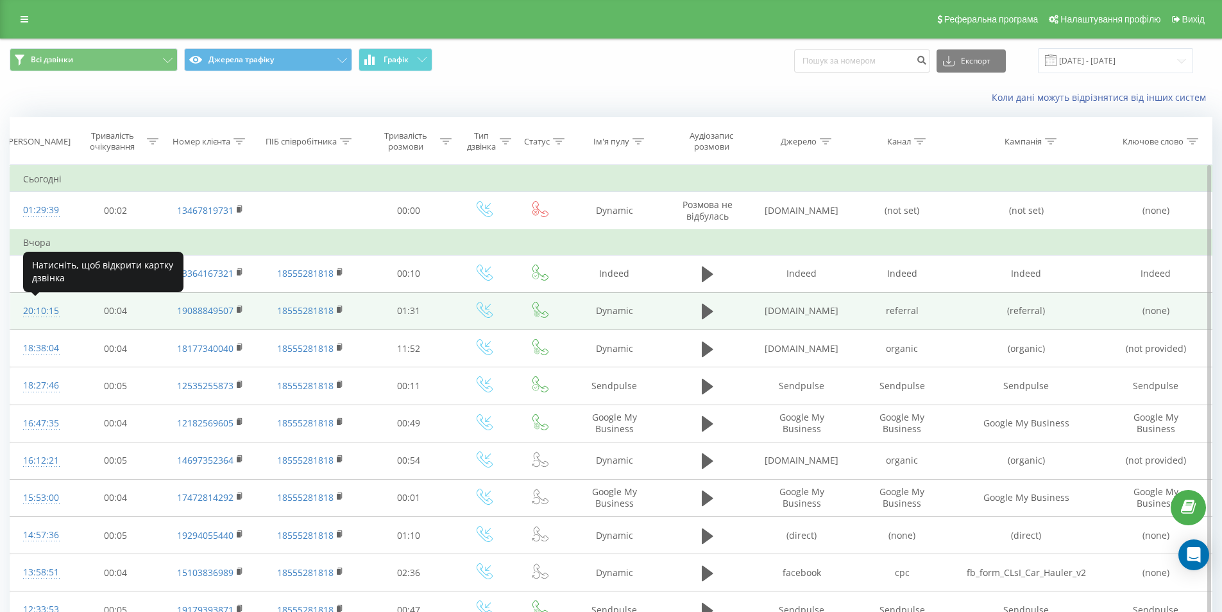
click at [55, 308] on div "20:10:15" at bounding box center [39, 310] width 33 height 25
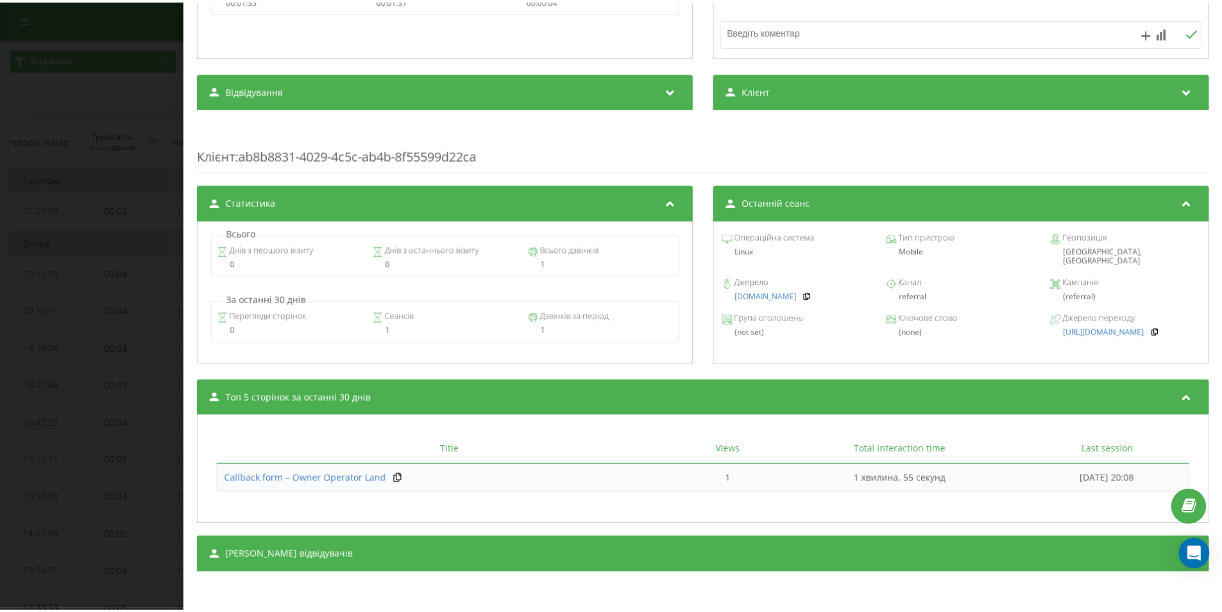
scroll to position [57, 0]
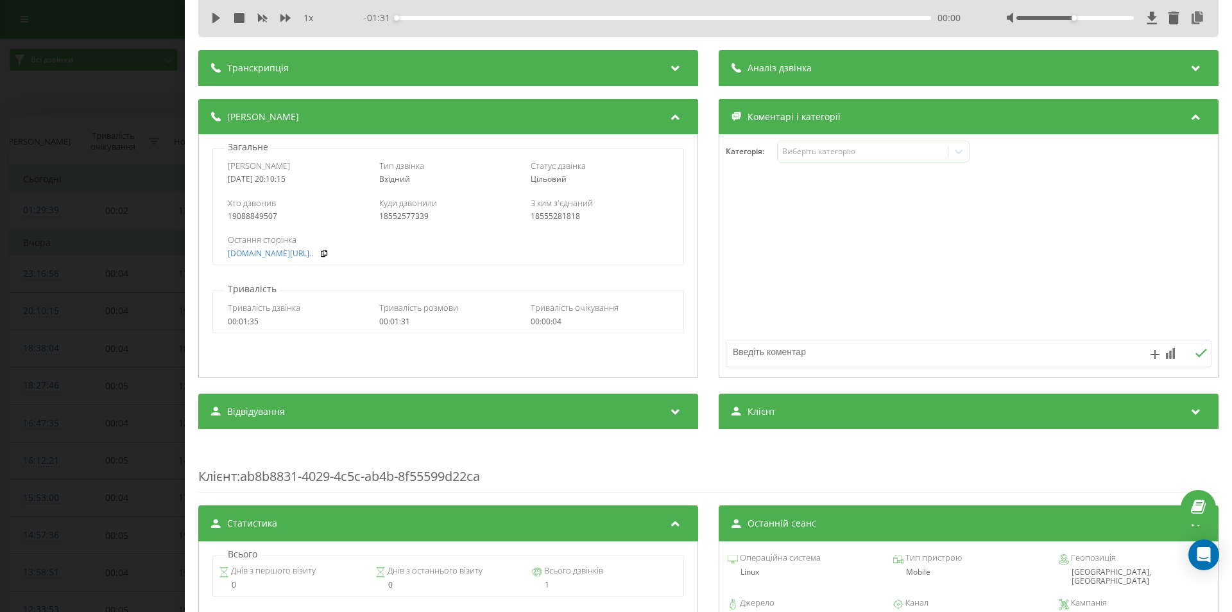
click at [78, 348] on div "Дзвінок : us2_-1758586215.2169545 1 x - 01:31 00:00 00:00 Транскрипція Для AI-а…" at bounding box center [616, 306] width 1232 height 612
